Goal: Information Seeking & Learning: Learn about a topic

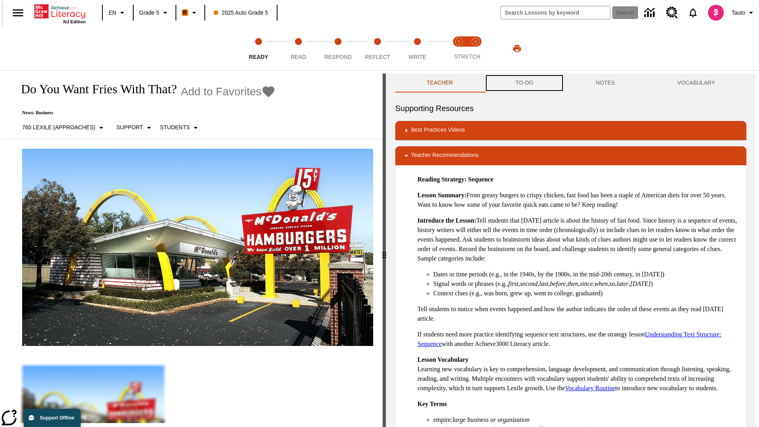
click at [524, 83] on button "TO-DO" at bounding box center [524, 83] width 80 height 19
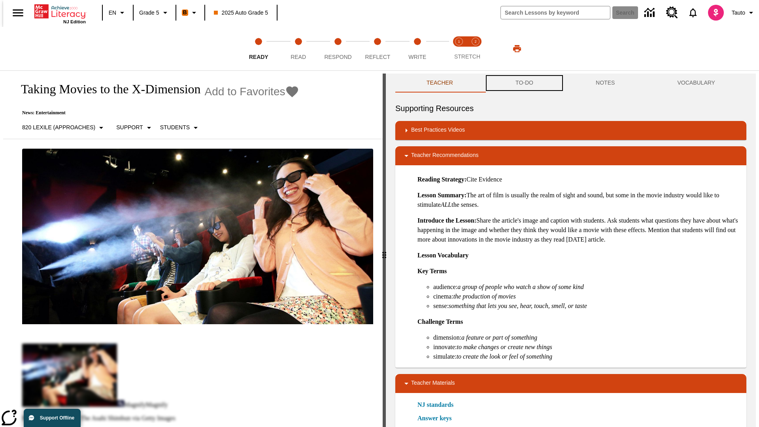
click at [524, 83] on button "TO-DO" at bounding box center [524, 83] width 80 height 19
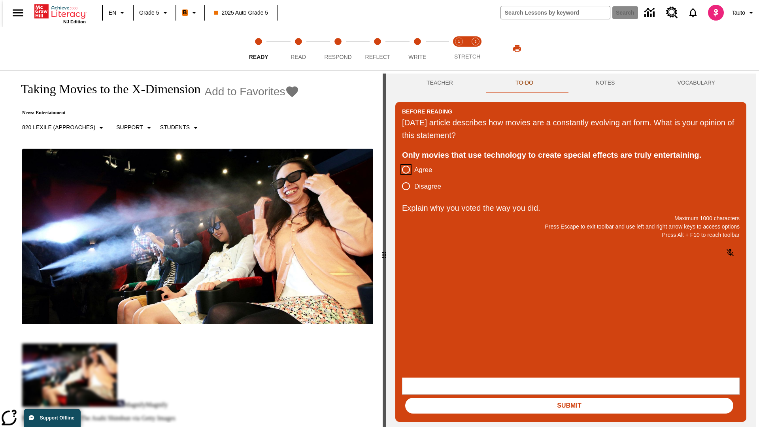
click at [403, 170] on input "Agree" at bounding box center [406, 169] width 17 height 17
radio input "true"
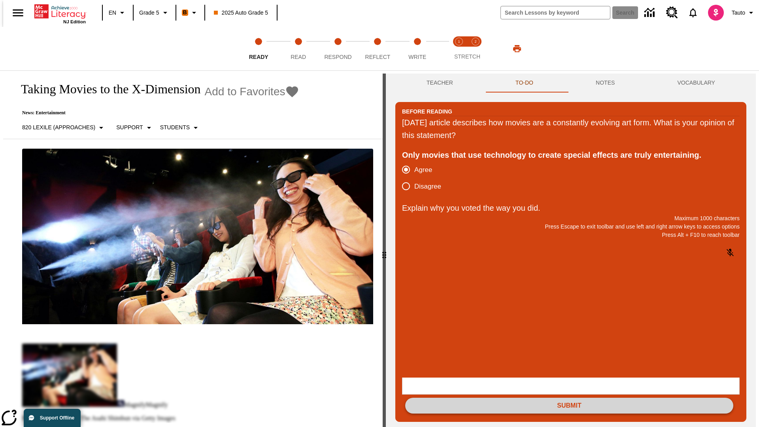
click at [569, 398] on button "Submit" at bounding box center [569, 406] width 328 height 16
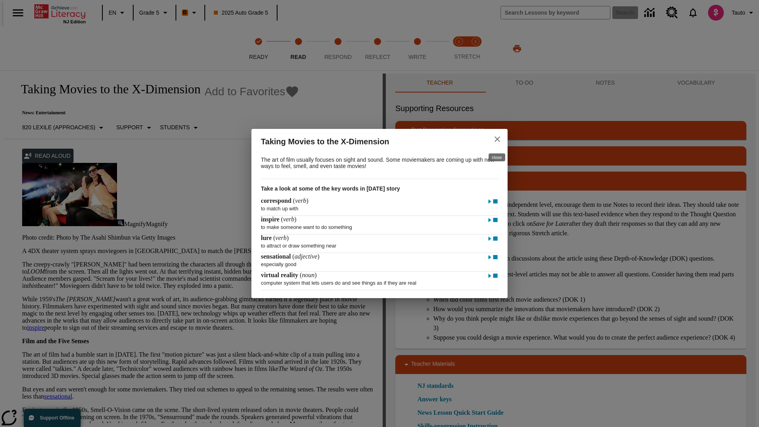
click at [497, 138] on icon "close" at bounding box center [498, 139] width 6 height 6
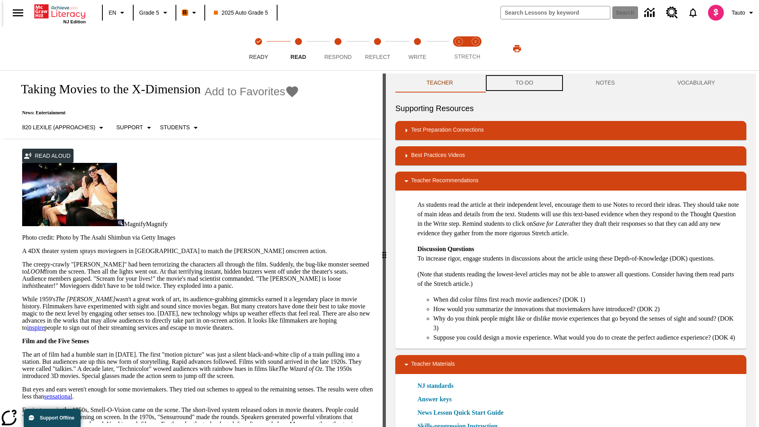
scroll to position [0, 0]
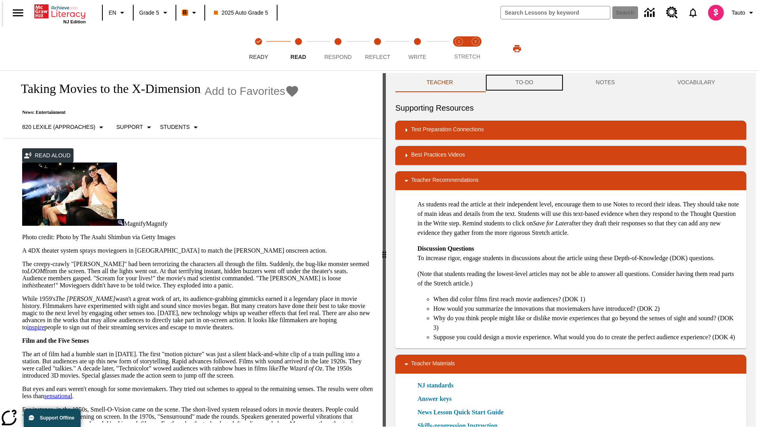
click at [524, 83] on button "TO-DO" at bounding box center [524, 82] width 80 height 19
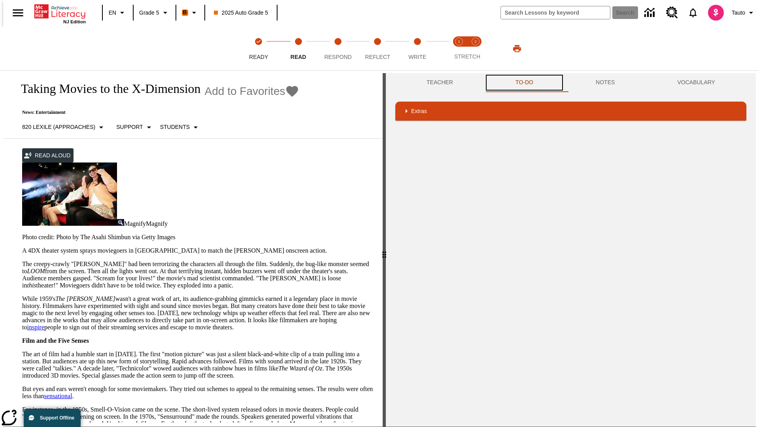
scroll to position [181, 0]
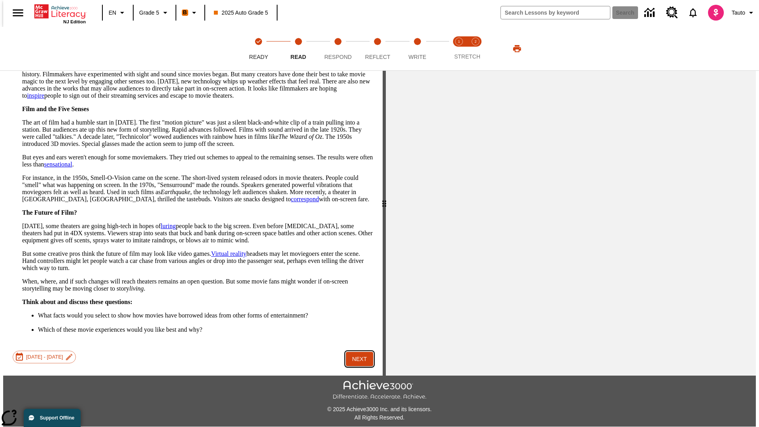
click at [357, 352] on button "Next" at bounding box center [359, 359] width 27 height 15
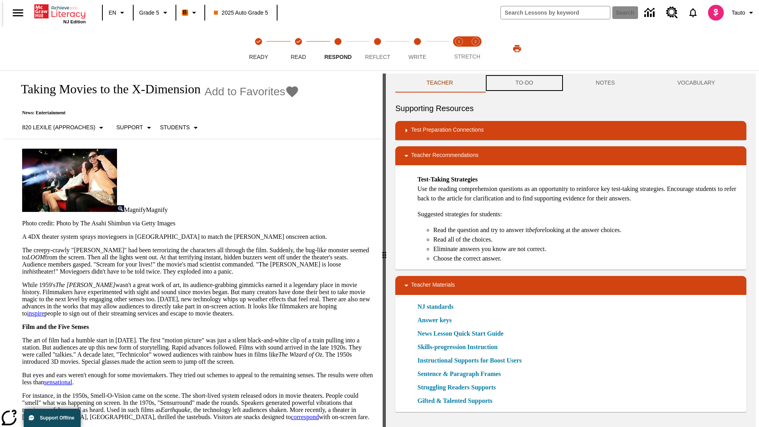
scroll to position [0, 0]
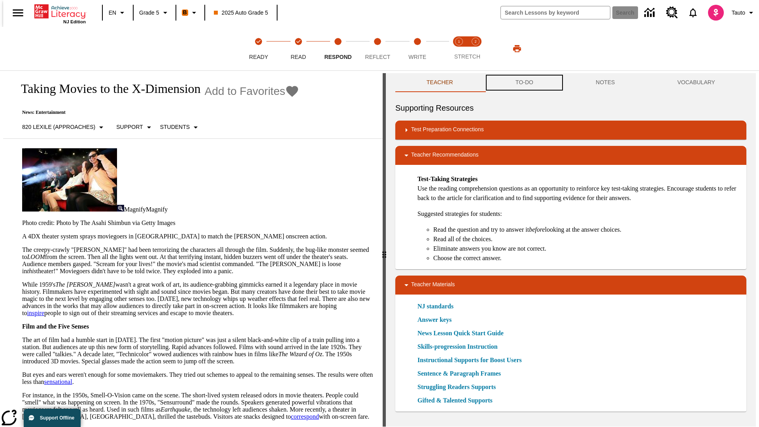
click at [524, 83] on button "TO-DO" at bounding box center [524, 82] width 80 height 19
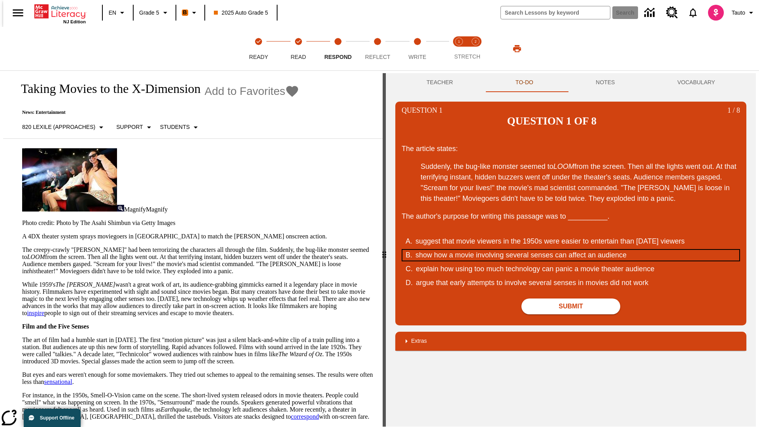
click at [571, 250] on div "show how a movie involving several senses can affect an audience" at bounding box center [566, 255] width 300 height 11
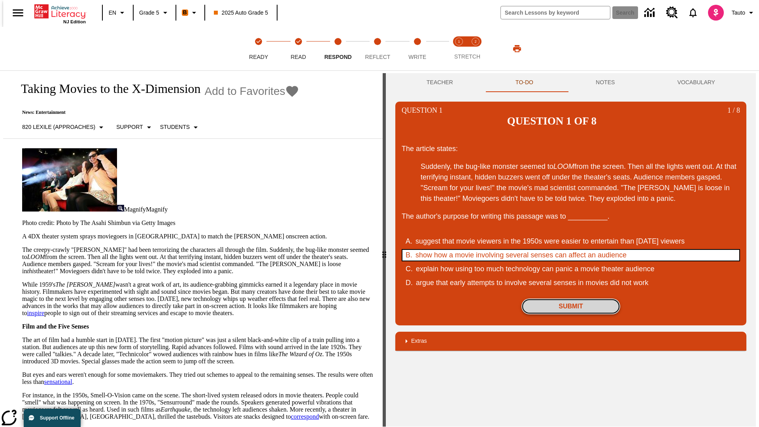
click at [571, 298] on button "Submit" at bounding box center [570, 306] width 99 height 16
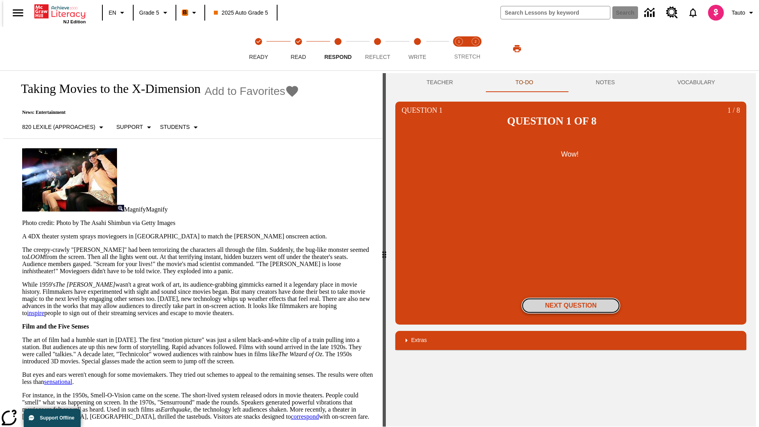
click at [571, 298] on button "Next Question" at bounding box center [570, 306] width 99 height 16
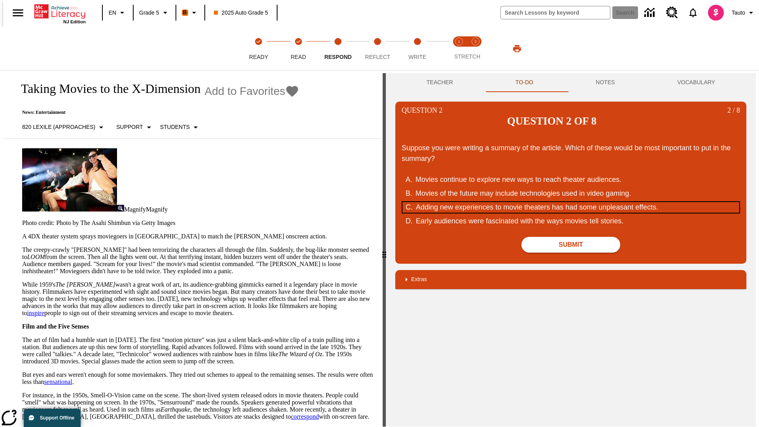
click at [571, 202] on div "Adding new experiences to movie theaters has had some unpleasant effects." at bounding box center [566, 207] width 300 height 11
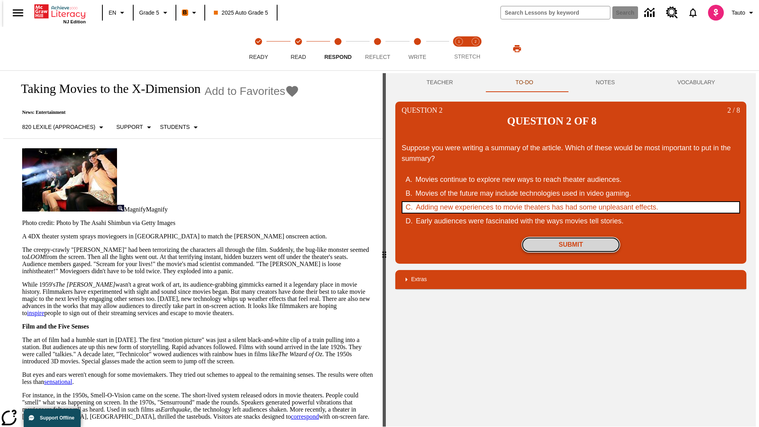
click at [571, 237] on button "Submit" at bounding box center [570, 245] width 99 height 16
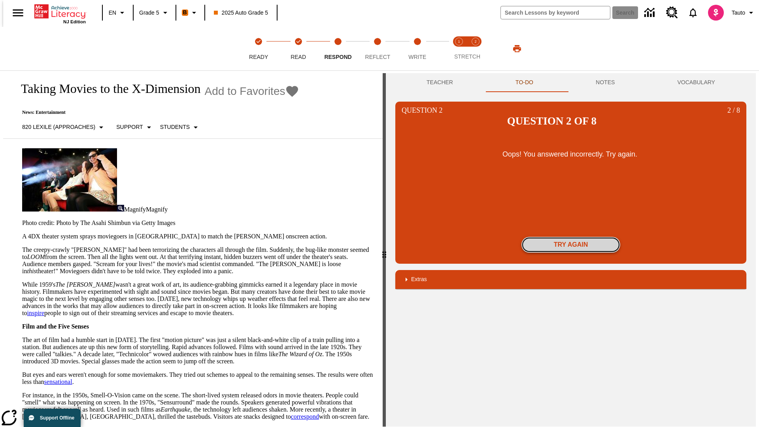
click at [571, 237] on button "Try again" at bounding box center [570, 245] width 99 height 16
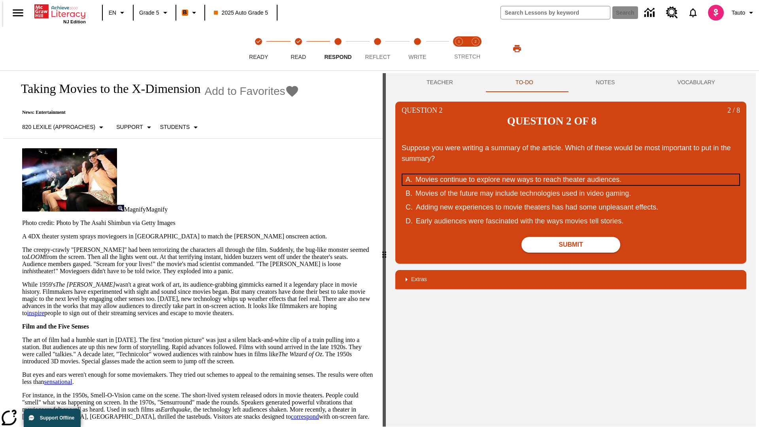
click at [571, 174] on div "Movies continue to explore new ways to reach theater audiences." at bounding box center [566, 179] width 300 height 11
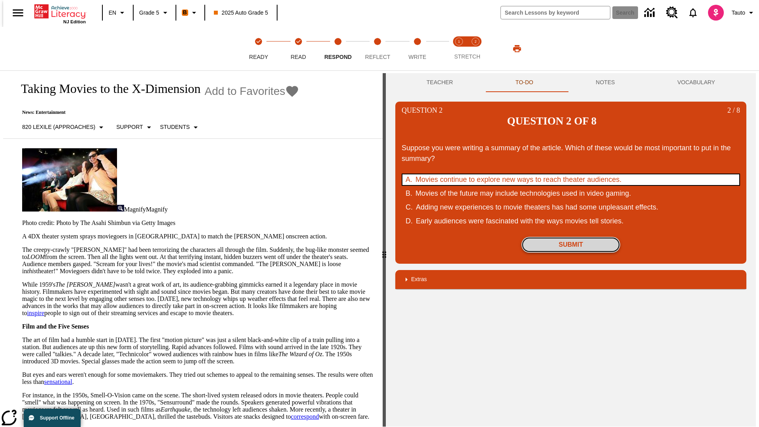
click at [571, 237] on button "Submit" at bounding box center [570, 245] width 99 height 16
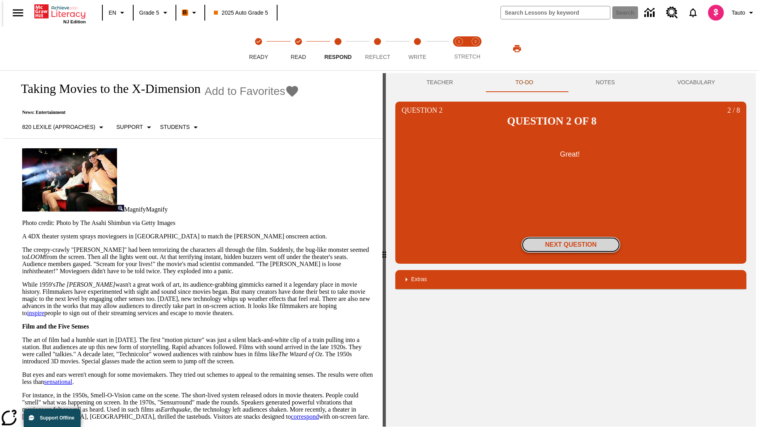
click at [571, 237] on button "Next Question" at bounding box center [570, 245] width 99 height 16
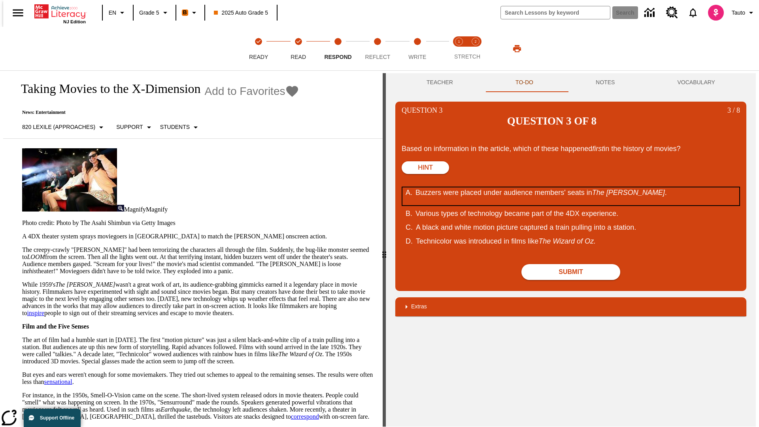
click at [571, 187] on div "Buzzers were placed under audience members' seats in The Tingler ." at bounding box center [566, 196] width 300 height 18
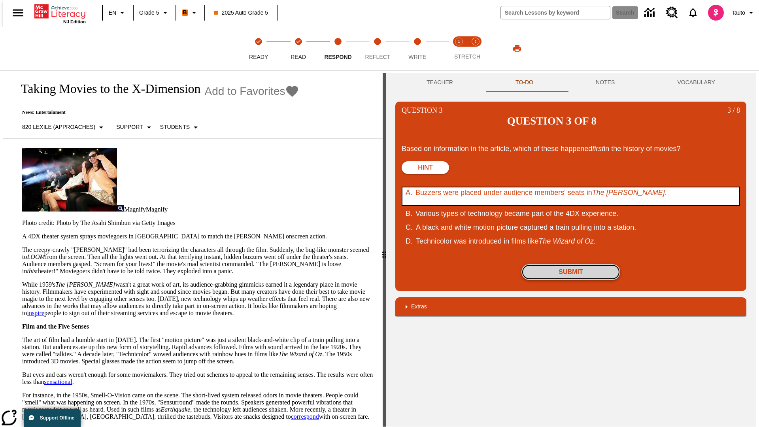
click at [571, 264] on button "Submit" at bounding box center [570, 272] width 99 height 16
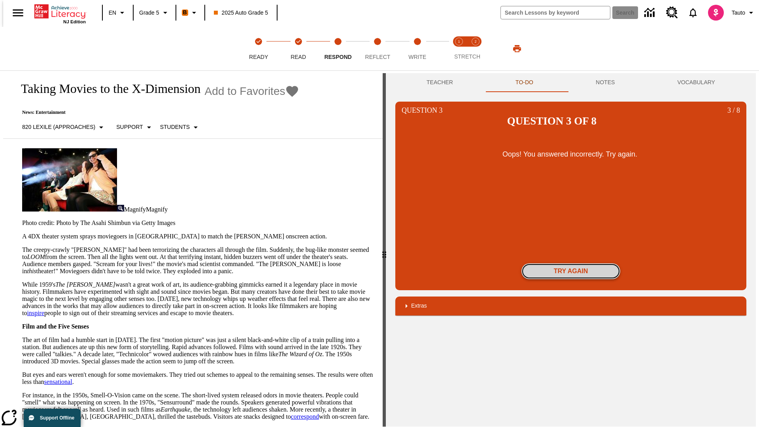
click at [571, 263] on button "Try again" at bounding box center [570, 271] width 99 height 16
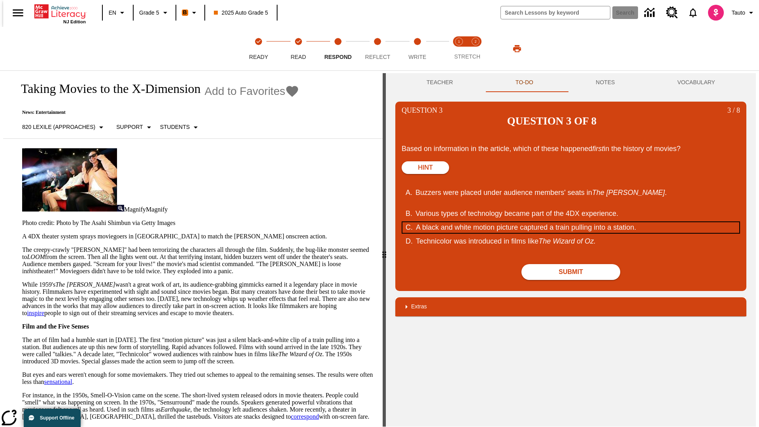
click at [571, 222] on div "A black and white motion picture captured a train pulling into a station." at bounding box center [566, 227] width 300 height 11
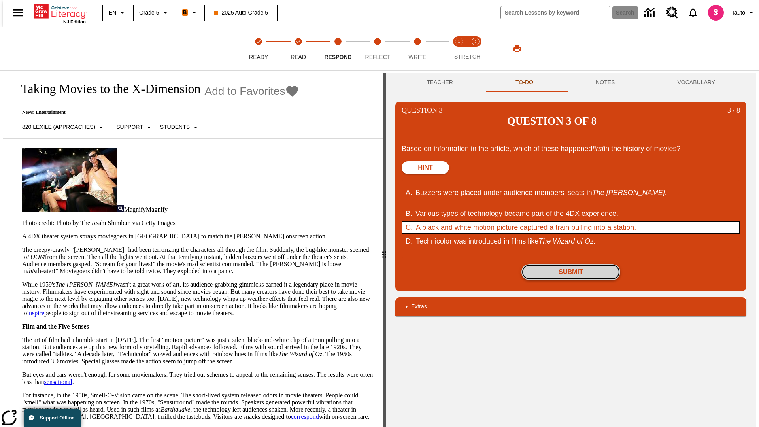
click at [571, 264] on button "Submit" at bounding box center [570, 272] width 99 height 16
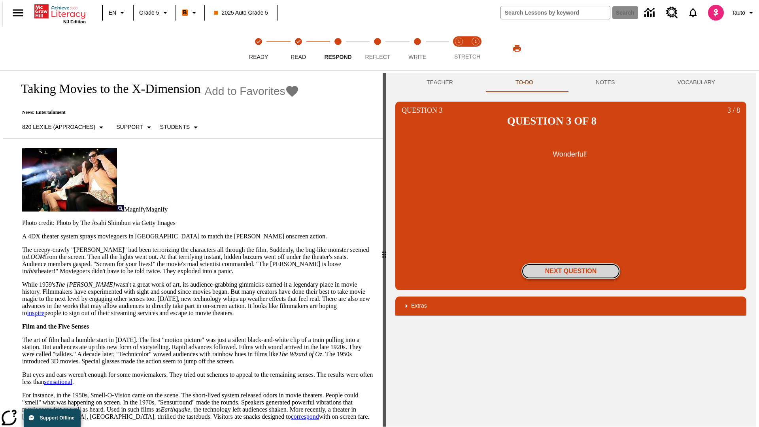
click at [571, 263] on button "Next Question" at bounding box center [570, 271] width 99 height 16
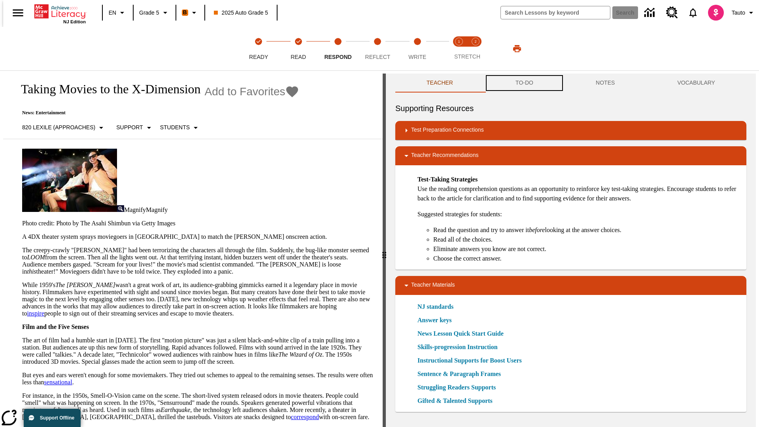
click at [524, 83] on button "TO-DO" at bounding box center [524, 83] width 80 height 19
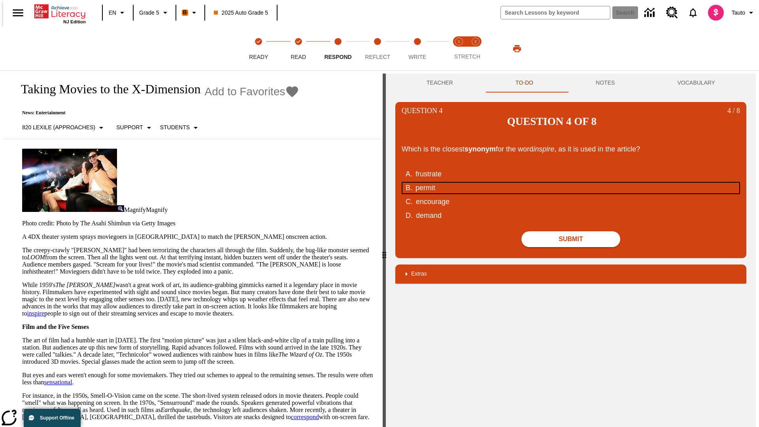
click at [571, 183] on div "permit" at bounding box center [566, 188] width 300 height 11
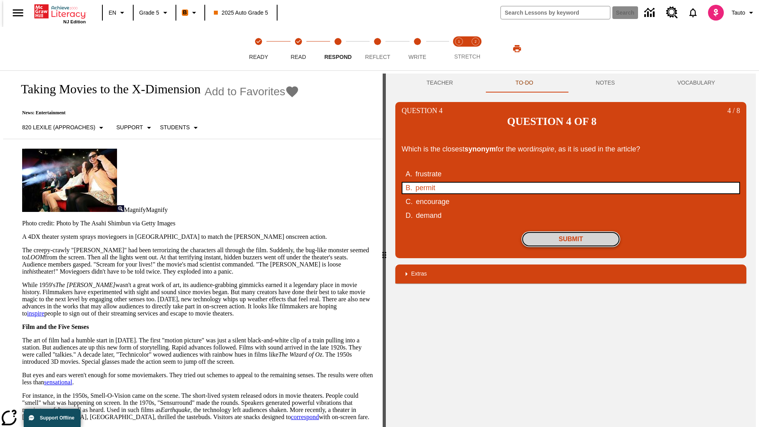
click at [571, 231] on button "Submit" at bounding box center [570, 239] width 99 height 16
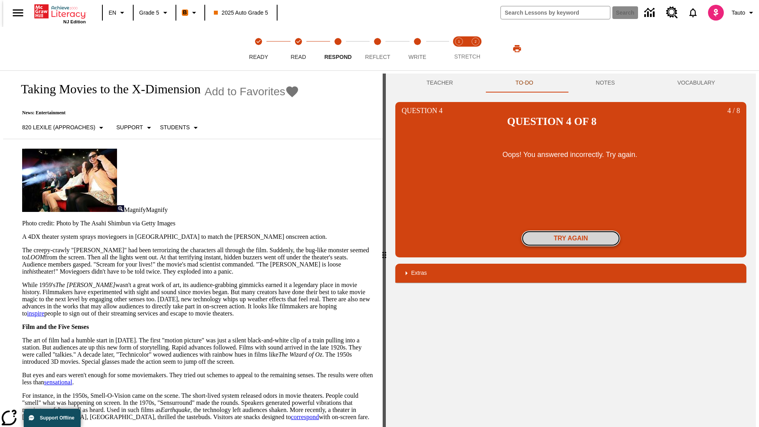
click at [571, 230] on button "Try again" at bounding box center [570, 238] width 99 height 16
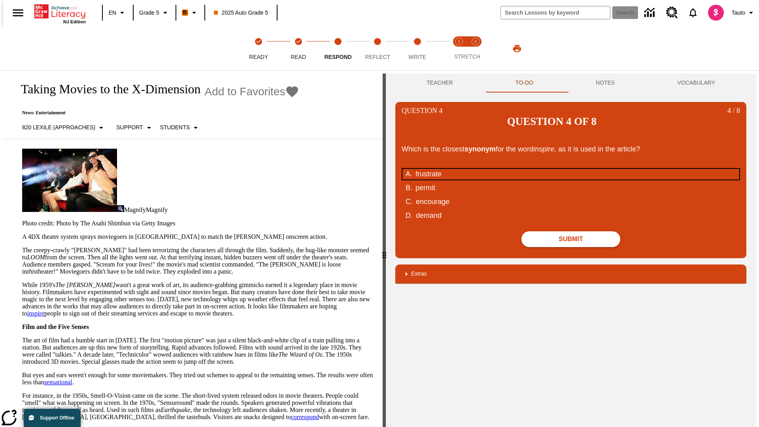
click at [571, 169] on div "frustrate" at bounding box center [566, 174] width 300 height 11
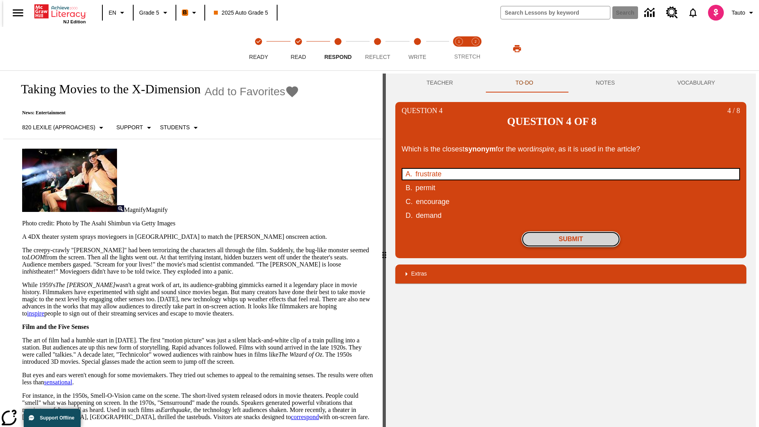
click at [571, 231] on button "Submit" at bounding box center [570, 239] width 99 height 16
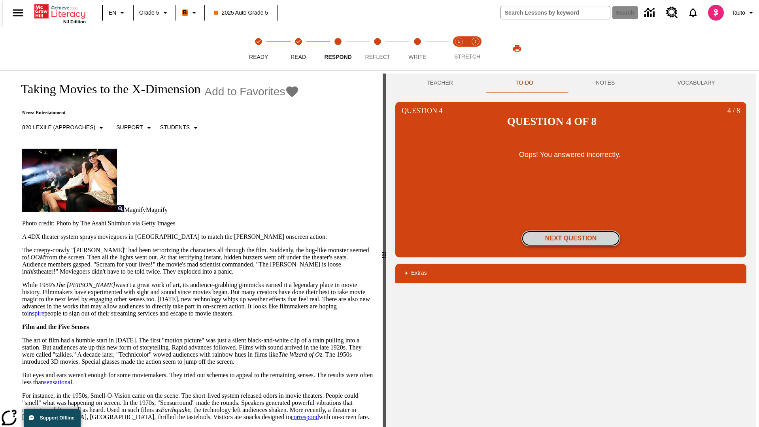
click at [571, 230] on button "Next Question" at bounding box center [570, 238] width 99 height 16
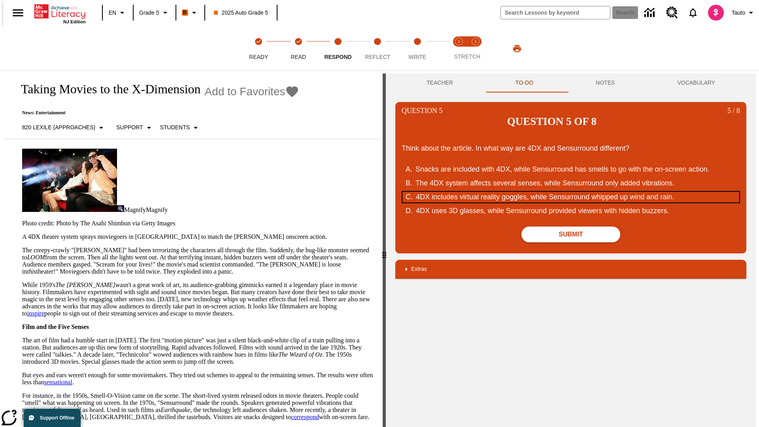
click at [571, 192] on div "4DX includes virtual reality goggles, while Sensurround whipped up wind and rai…" at bounding box center [566, 197] width 300 height 11
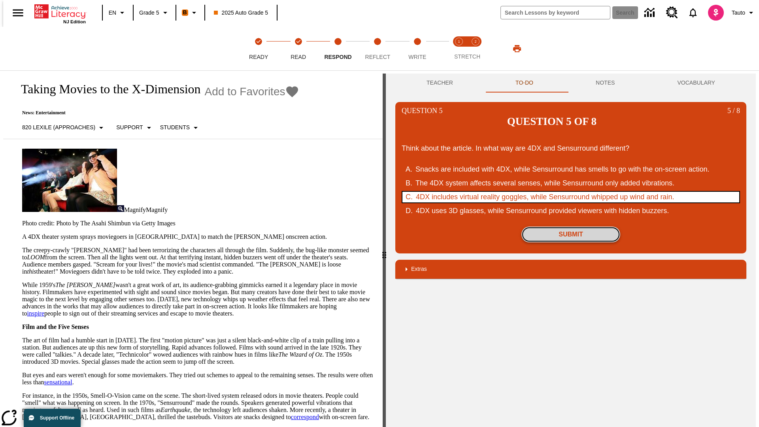
click at [571, 227] on button "Submit" at bounding box center [570, 235] width 99 height 16
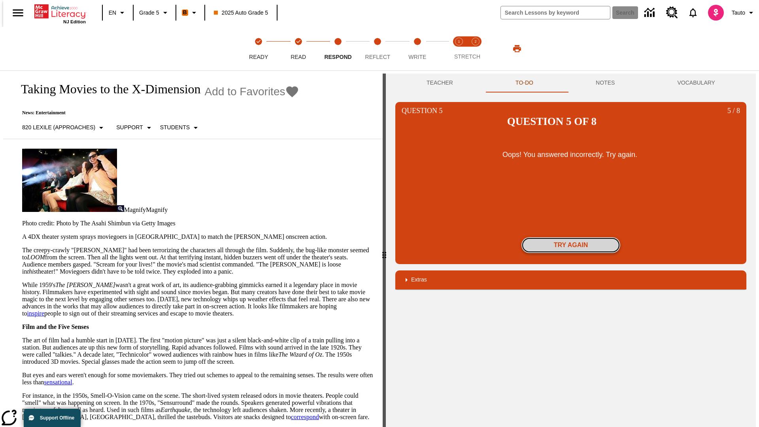
click at [571, 237] on button "Try again" at bounding box center [570, 245] width 99 height 16
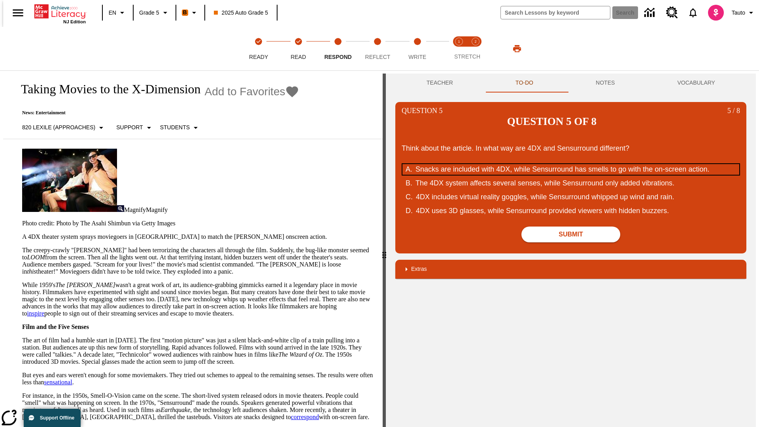
click at [571, 164] on div "Snacks are included with 4DX, while Sensurround has smells to go with the on-sc…" at bounding box center [566, 169] width 300 height 11
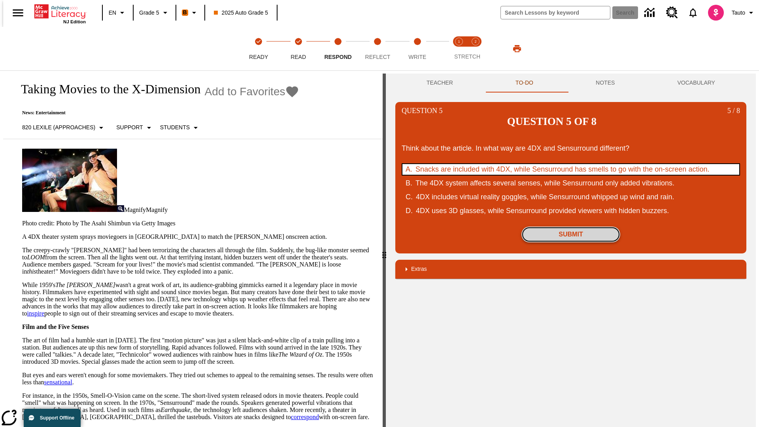
click at [571, 227] on button "Submit" at bounding box center [570, 235] width 99 height 16
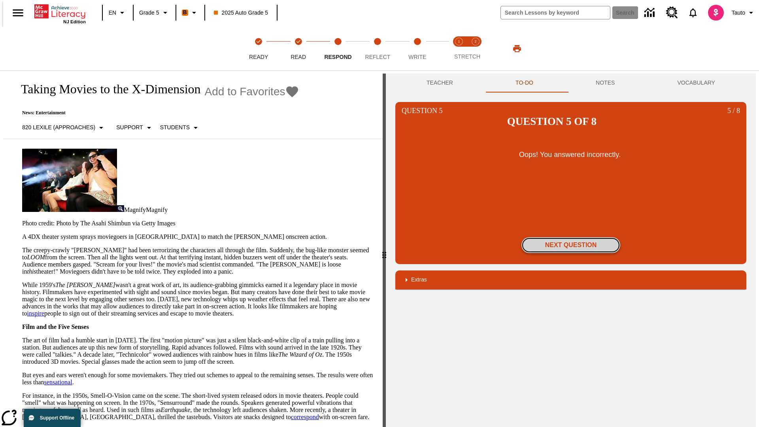
click at [571, 237] on button "Next Question" at bounding box center [570, 245] width 99 height 16
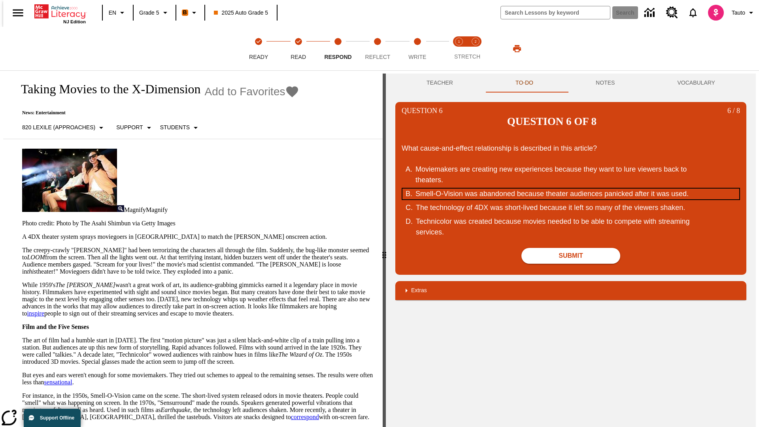
click at [571, 189] on div "Smell-O-Vision was abandoned because theater audiences panicked after it was us…" at bounding box center [566, 194] width 300 height 11
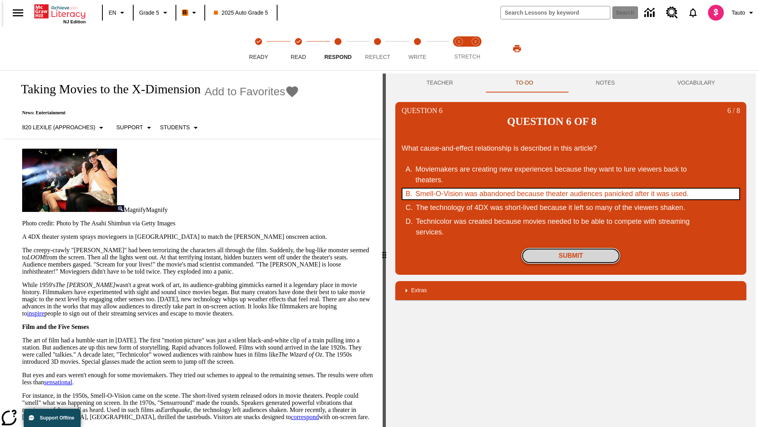
click at [571, 248] on button "Submit" at bounding box center [570, 256] width 99 height 16
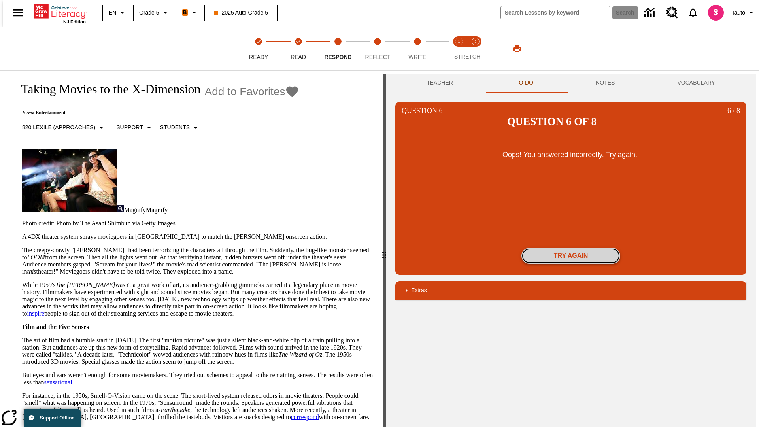
click at [571, 248] on button "Try again" at bounding box center [570, 256] width 99 height 16
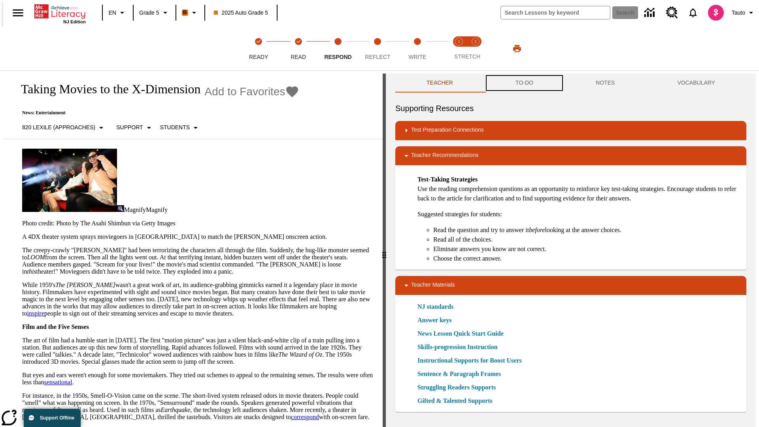
click at [524, 83] on button "TO-DO" at bounding box center [524, 83] width 80 height 19
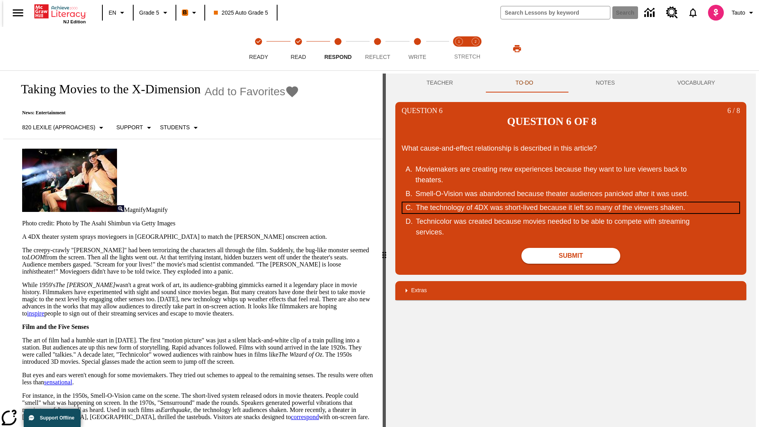
click at [571, 202] on div "The technology of 4DX was short-lived because it left so many of the viewers sh…" at bounding box center [566, 207] width 300 height 11
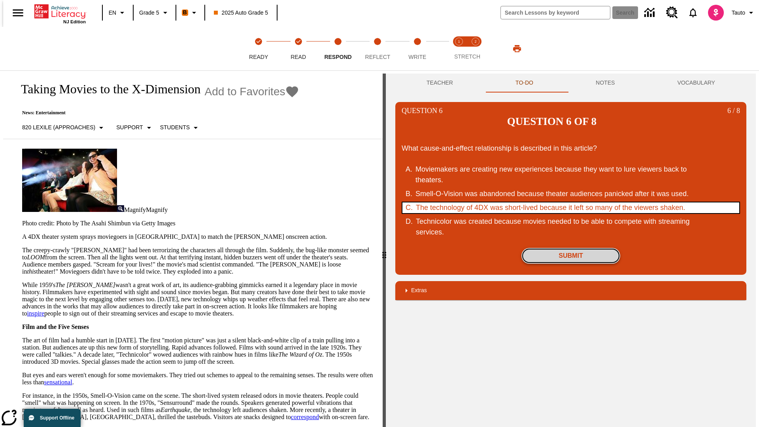
click at [571, 248] on button "Submit" at bounding box center [570, 256] width 99 height 16
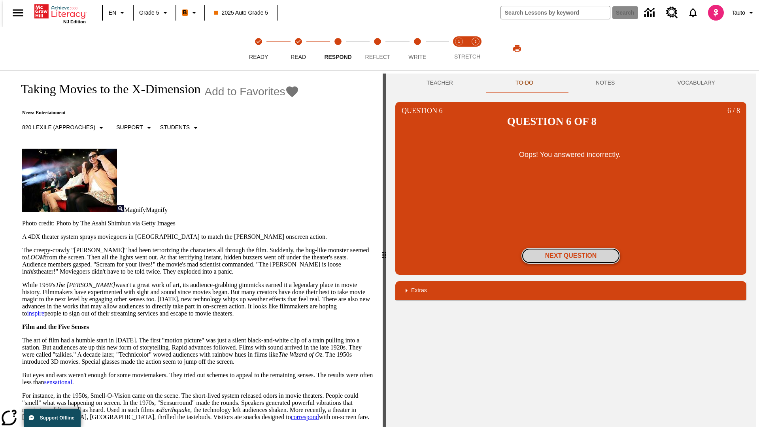
click at [571, 248] on button "Next Question" at bounding box center [570, 256] width 99 height 16
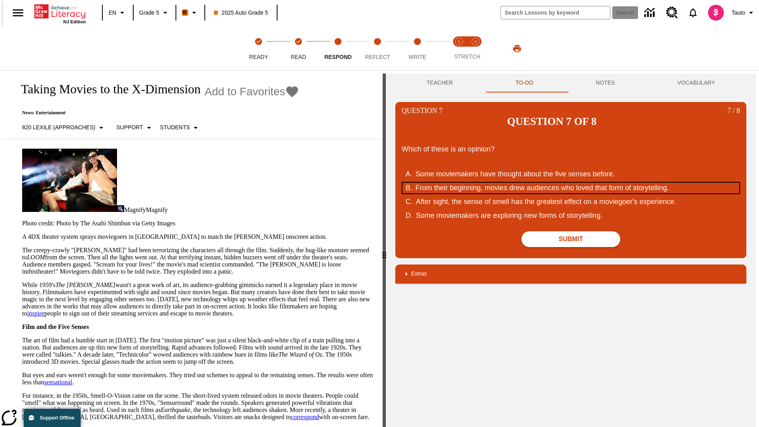
click at [571, 183] on div "From their beginning, movies drew audiences who loved that form of storytelling." at bounding box center [566, 188] width 300 height 11
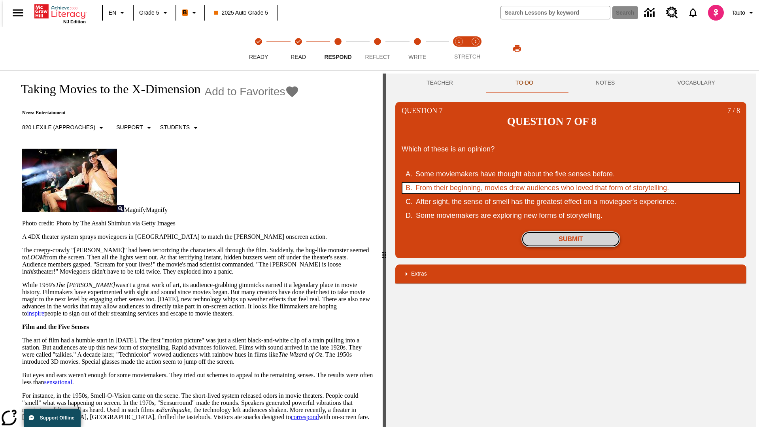
click at [571, 231] on button "Submit" at bounding box center [570, 239] width 99 height 16
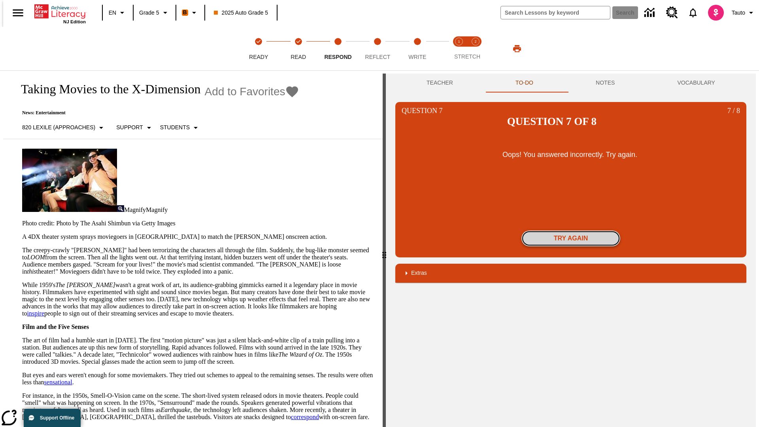
click at [571, 230] on button "Try again" at bounding box center [570, 238] width 99 height 16
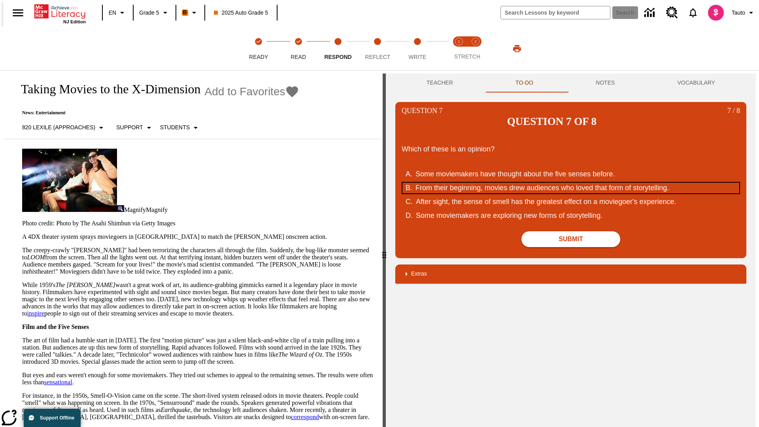
click at [571, 183] on div "From their beginning, movies drew audiences who loved that form of storytelling." at bounding box center [566, 188] width 300 height 11
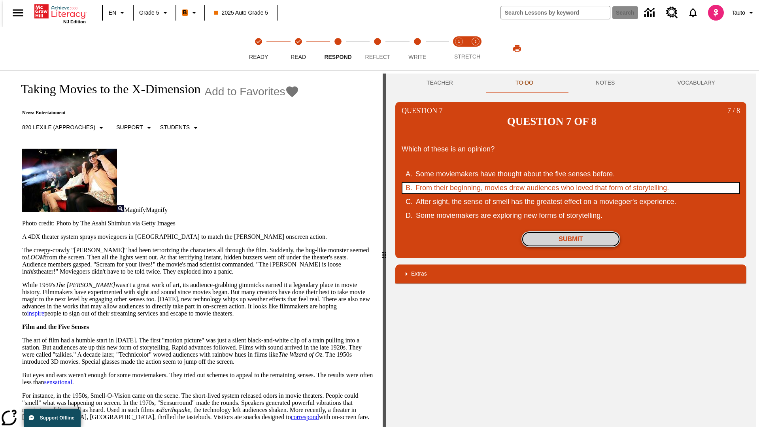
click at [571, 231] on button "Submit" at bounding box center [570, 239] width 99 height 16
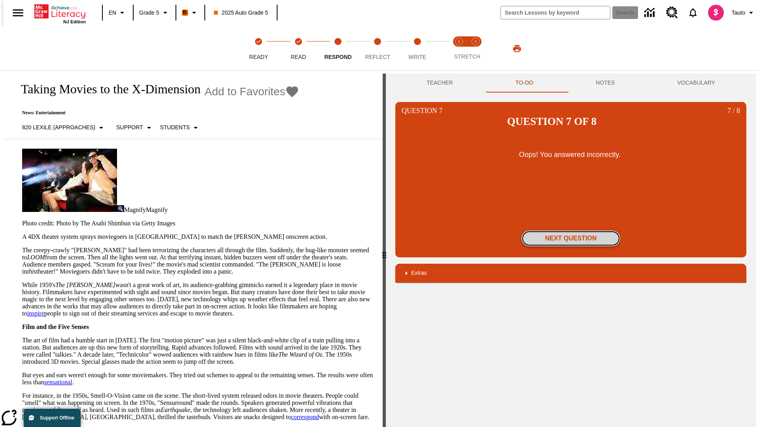
click at [571, 230] on button "Next Question" at bounding box center [570, 238] width 99 height 16
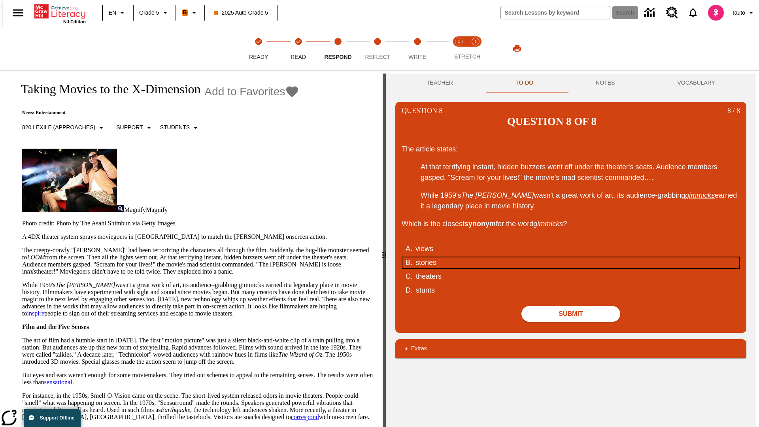
click at [571, 257] on div "stories" at bounding box center [566, 262] width 300 height 11
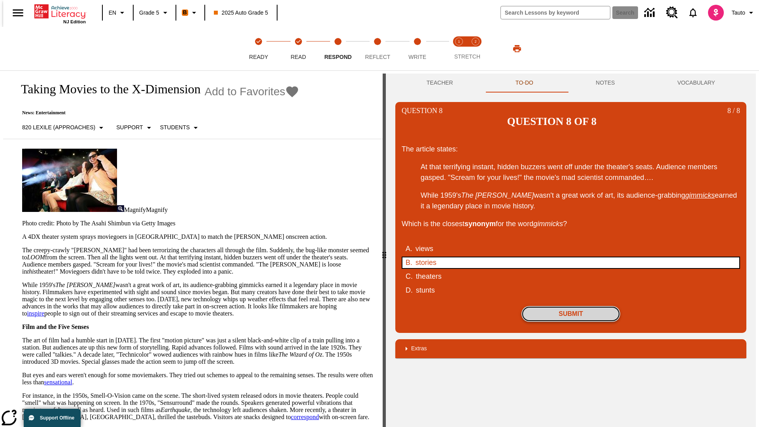
click at [571, 306] on button "Submit" at bounding box center [570, 314] width 99 height 16
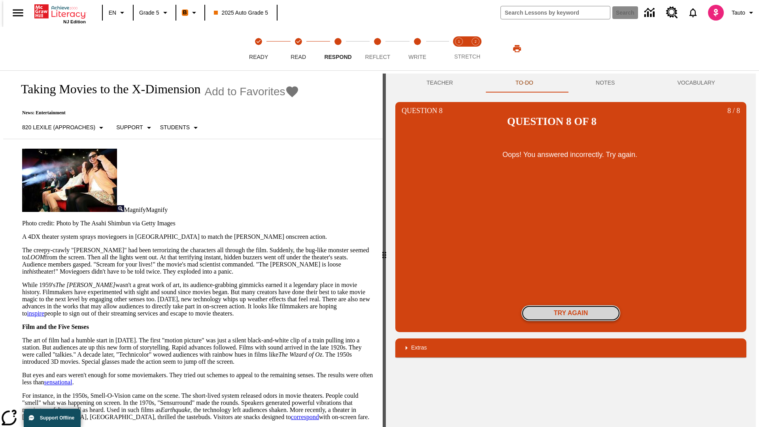
click at [571, 305] on button "Try again" at bounding box center [570, 313] width 99 height 16
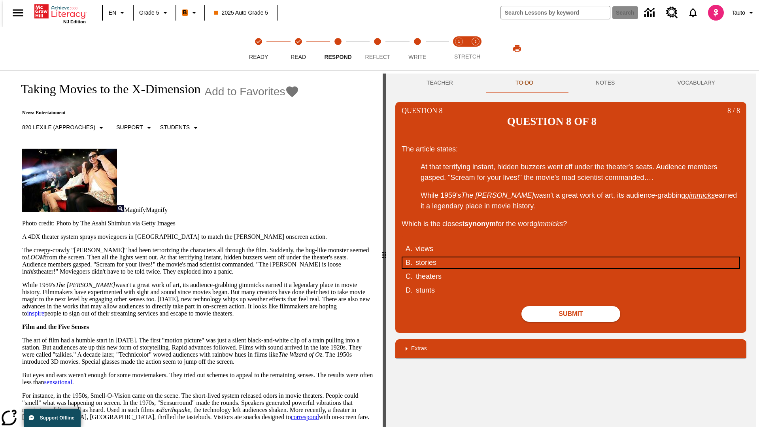
click at [571, 257] on div "stories" at bounding box center [566, 262] width 300 height 11
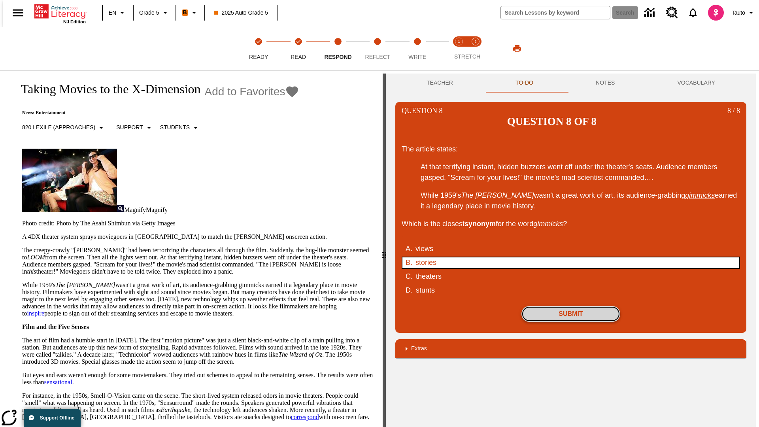
click at [571, 306] on button "Submit" at bounding box center [570, 314] width 99 height 16
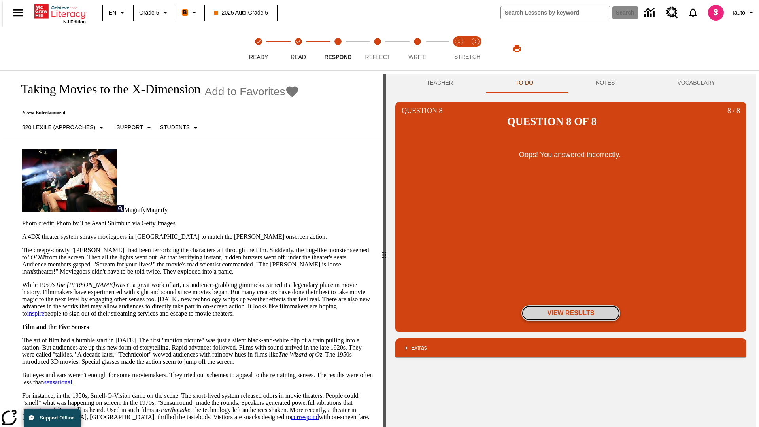
click at [571, 305] on button "View Results" at bounding box center [570, 313] width 99 height 16
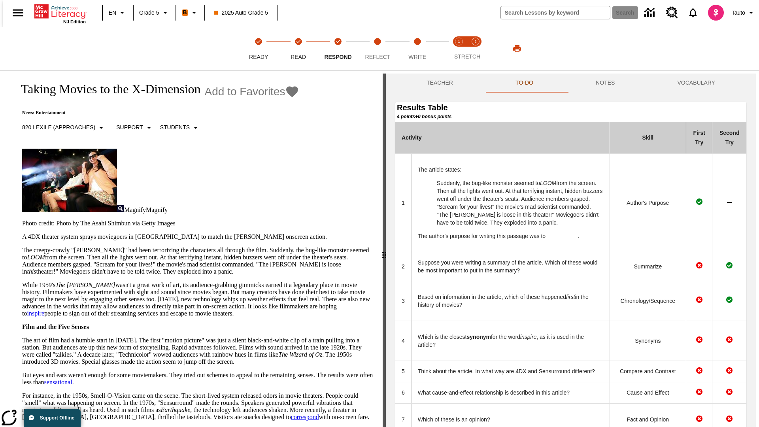
scroll to position [216, 0]
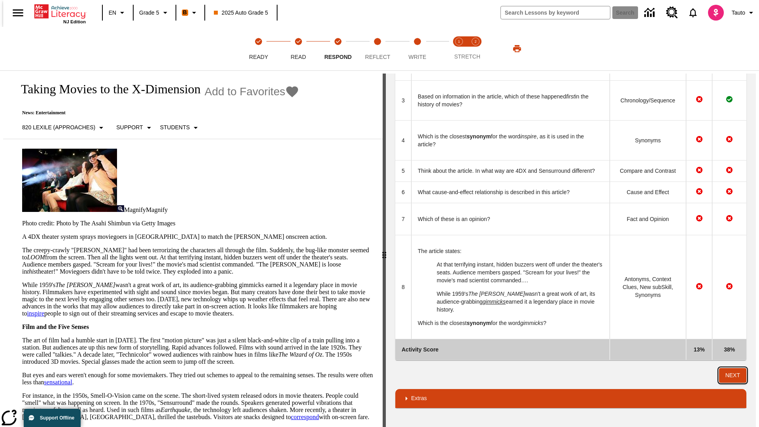
click at [736, 375] on button "Next" at bounding box center [732, 375] width 27 height 15
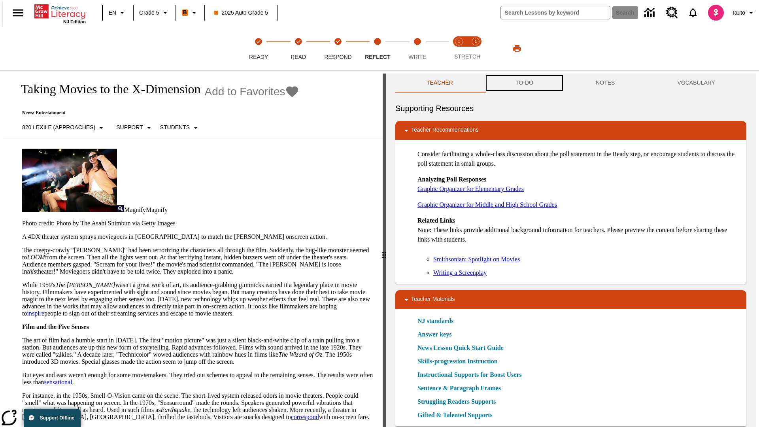
click at [524, 83] on button "TO-DO" at bounding box center [524, 83] width 80 height 19
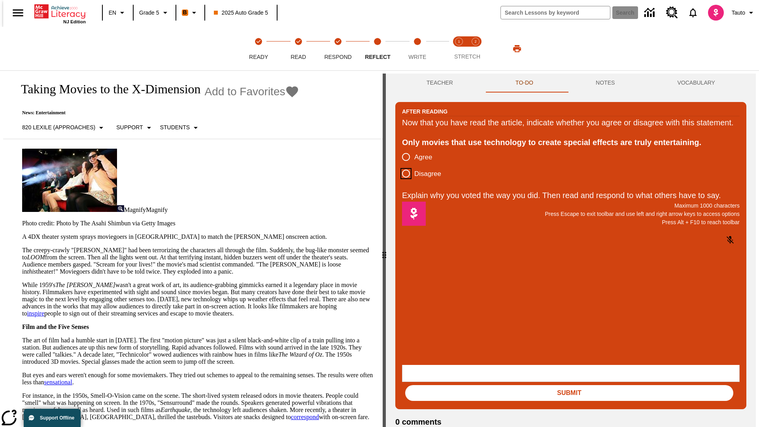
click at [403, 182] on input "Disagree" at bounding box center [406, 173] width 17 height 17
radio input "true"
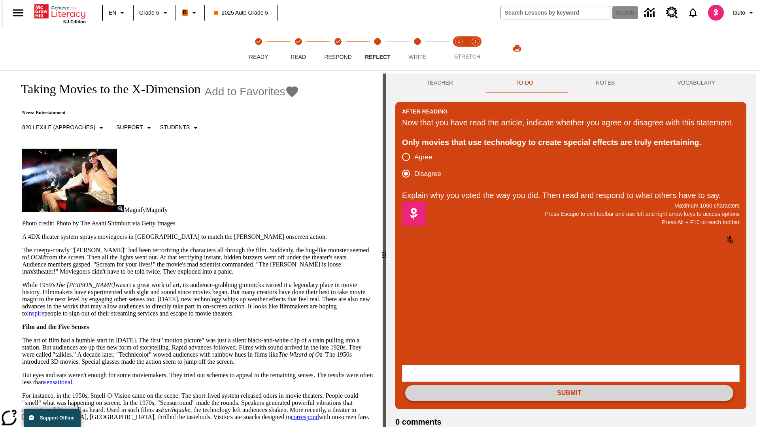
click at [569, 385] on button "Submit" at bounding box center [569, 393] width 328 height 16
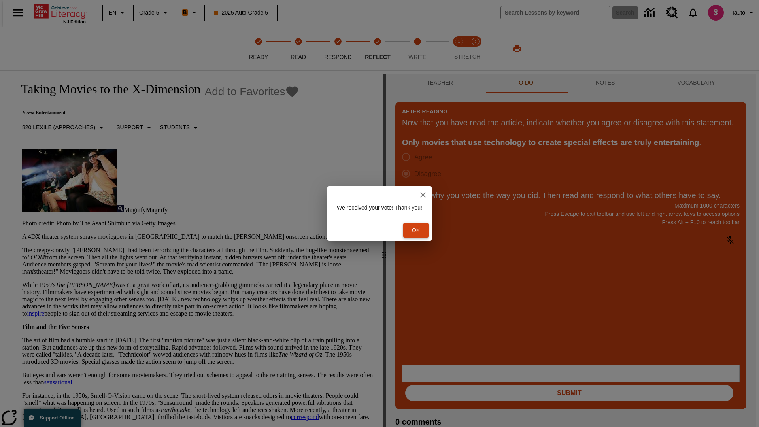
click at [420, 230] on button "Ok" at bounding box center [415, 230] width 25 height 15
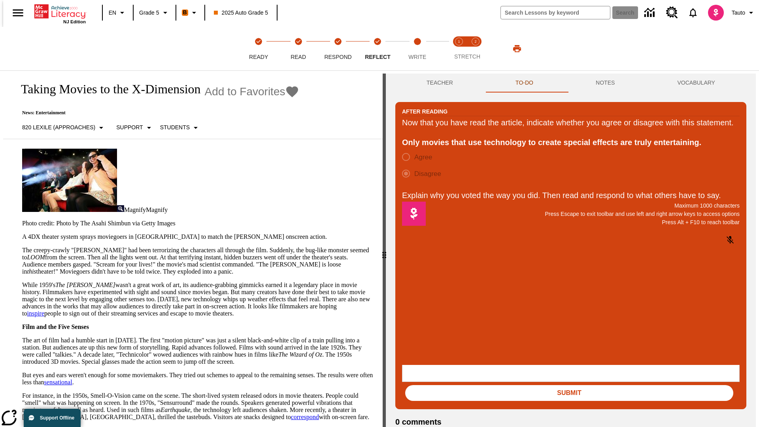
scroll to position [12, 0]
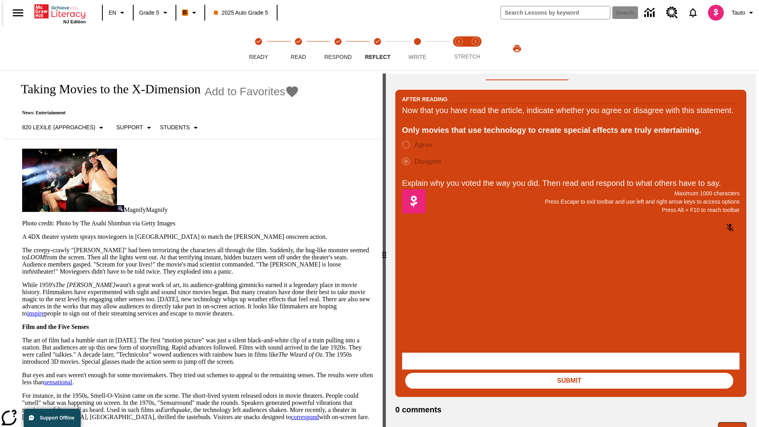
click at [736, 422] on button "Next" at bounding box center [732, 429] width 28 height 15
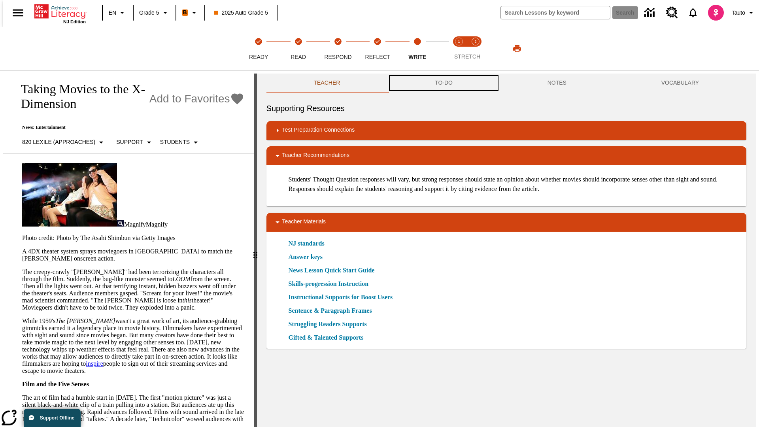
scroll to position [0, 0]
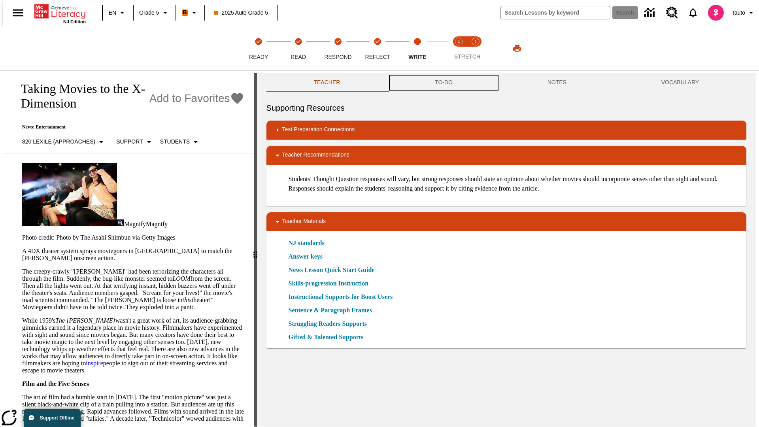
click at [443, 83] on button "TO-DO" at bounding box center [443, 82] width 113 height 19
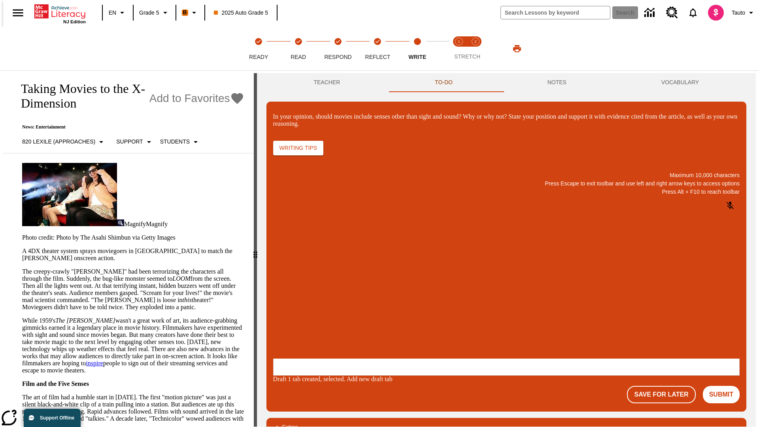
scroll to position [0, 0]
click at [388, 308] on p "\a\9In your opinion, should movies include senses other than sight and sound? W…" at bounding box center [332, 307] width 112 height 7
click at [725, 386] on button "Submit" at bounding box center [721, 394] width 37 height 17
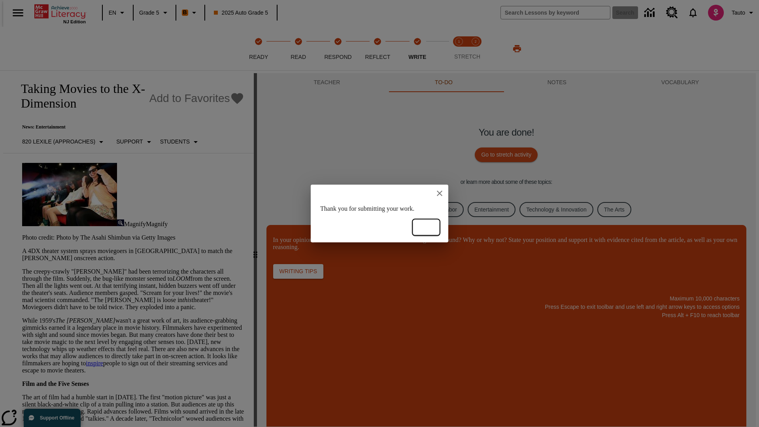
click at [426, 227] on button "Ok" at bounding box center [426, 227] width 25 height 15
click at [414, 209] on link "Business, Industry, and Labor" at bounding box center [421, 209] width 86 height 15
